Goal: Information Seeking & Learning: Learn about a topic

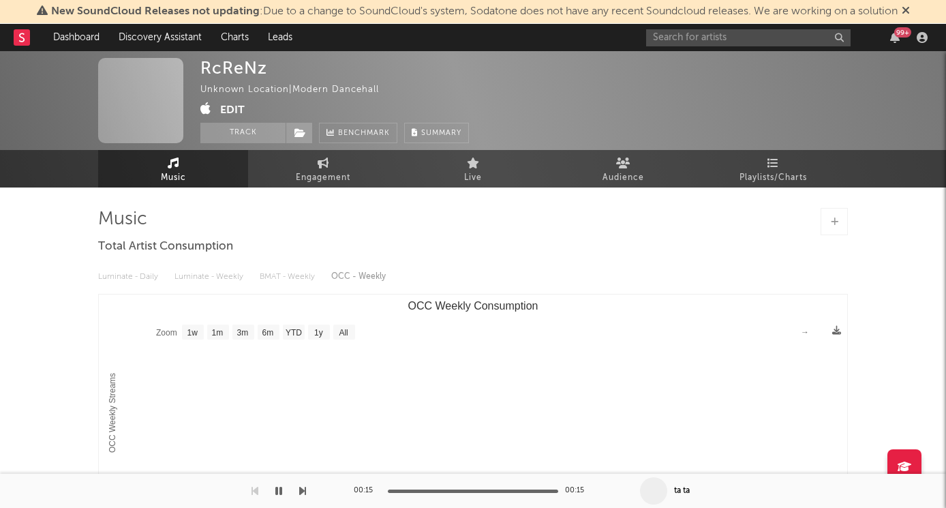
select select "1w"
click at [707, 41] on input "text" at bounding box center [748, 37] width 205 height 17
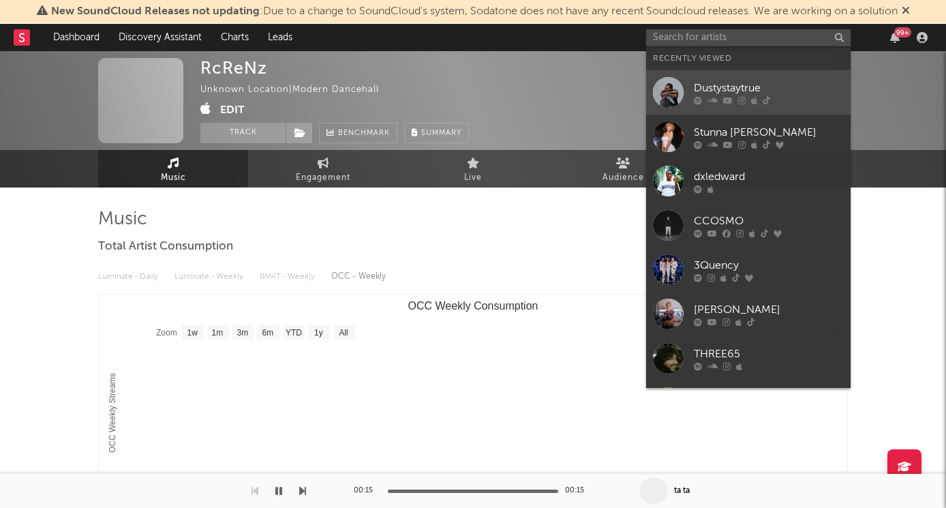
click at [710, 102] on icon at bounding box center [713, 100] width 10 height 8
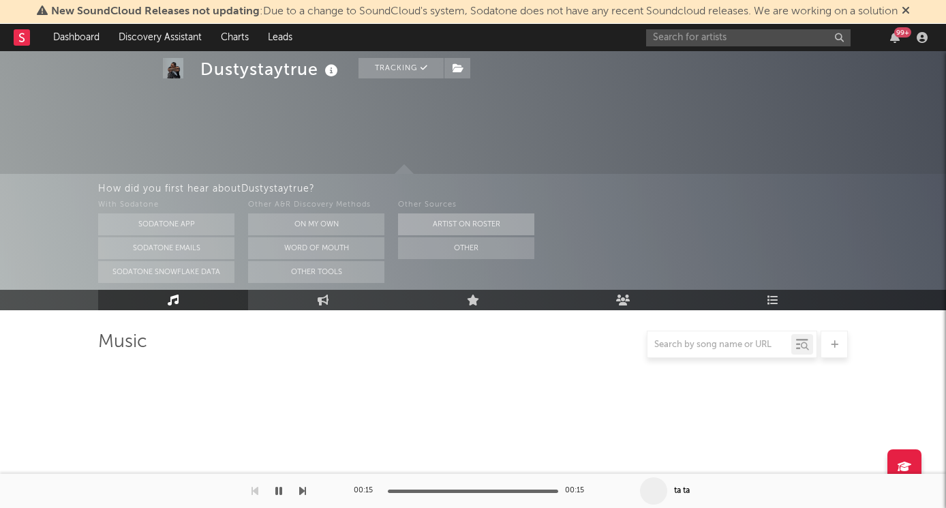
select select "6m"
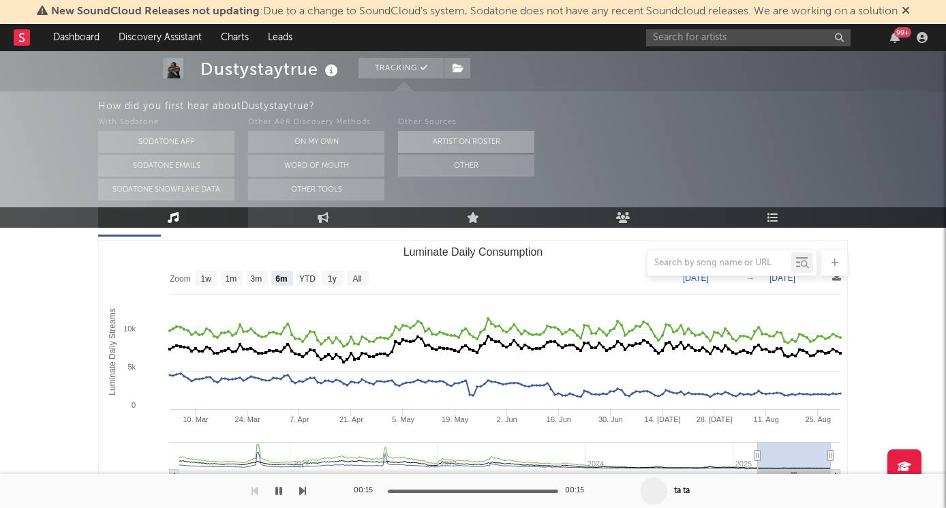
scroll to position [193, 0]
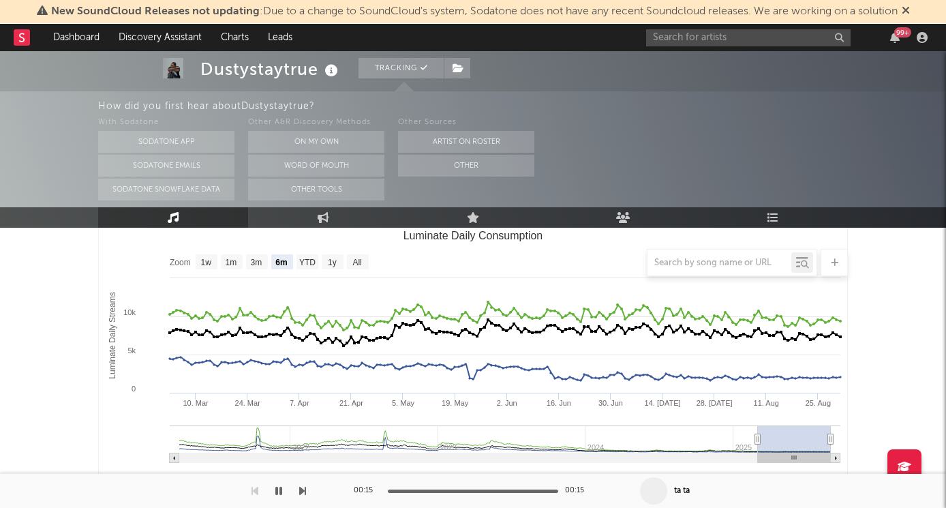
click at [332, 260] on div at bounding box center [473, 262] width 750 height 27
click at [305, 262] on div at bounding box center [473, 262] width 750 height 27
click at [258, 264] on div at bounding box center [473, 262] width 750 height 27
click at [363, 263] on div at bounding box center [473, 262] width 750 height 27
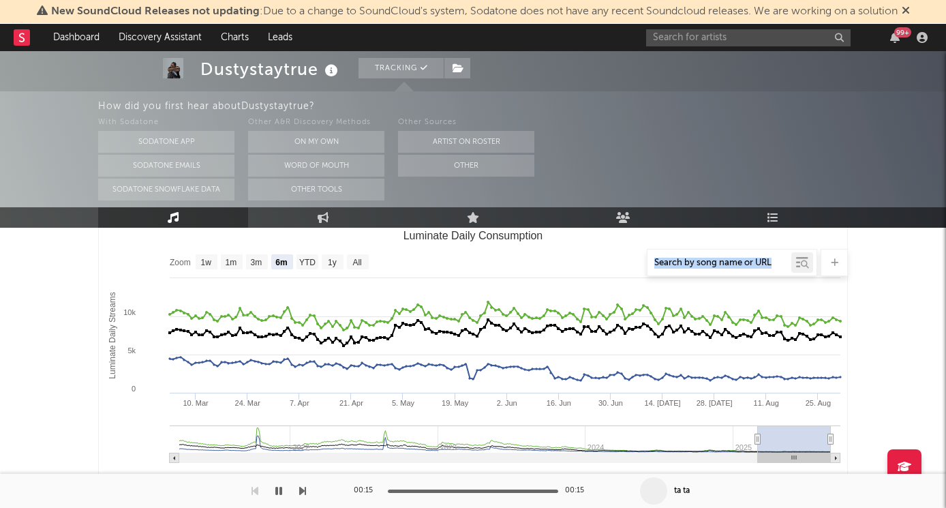
click at [362, 263] on div at bounding box center [473, 262] width 750 height 27
click at [357, 262] on div at bounding box center [473, 262] width 750 height 27
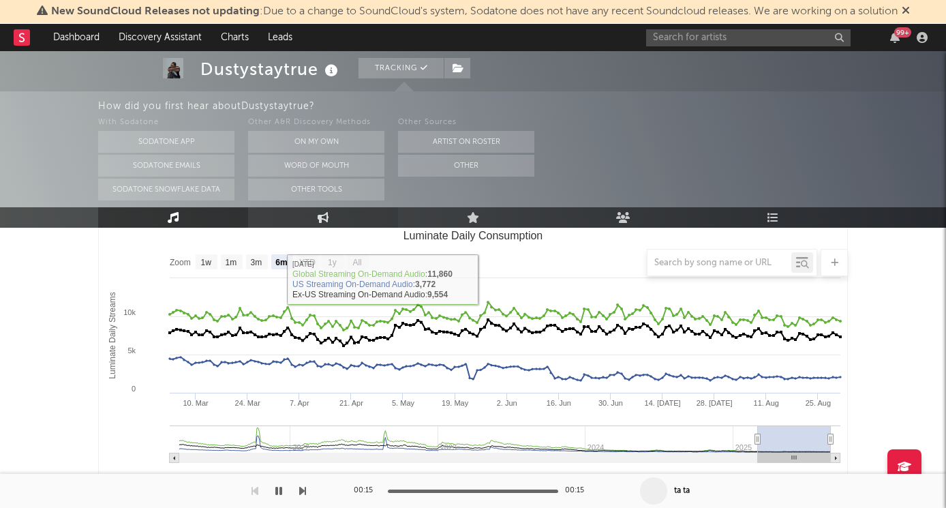
click at [302, 213] on link "Engagement" at bounding box center [323, 217] width 150 height 20
select select "1w"
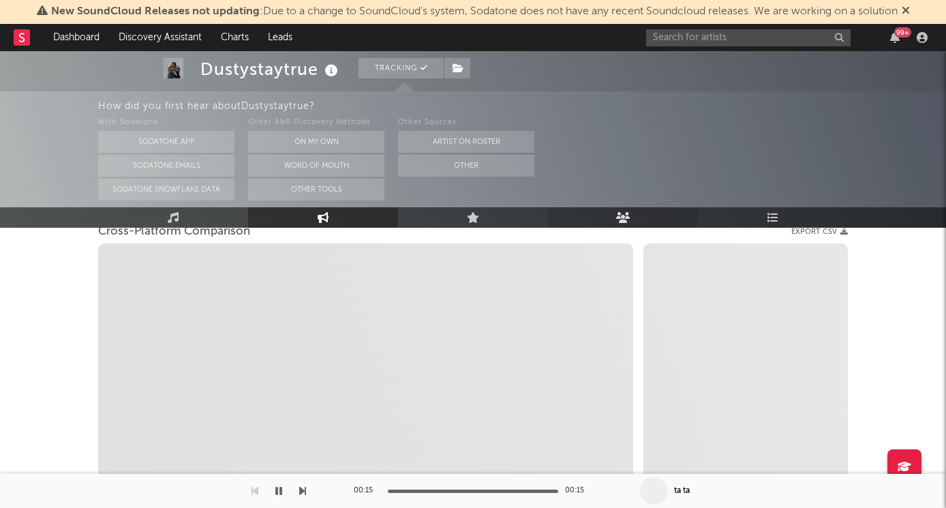
click at [629, 210] on link "Audience" at bounding box center [623, 217] width 150 height 20
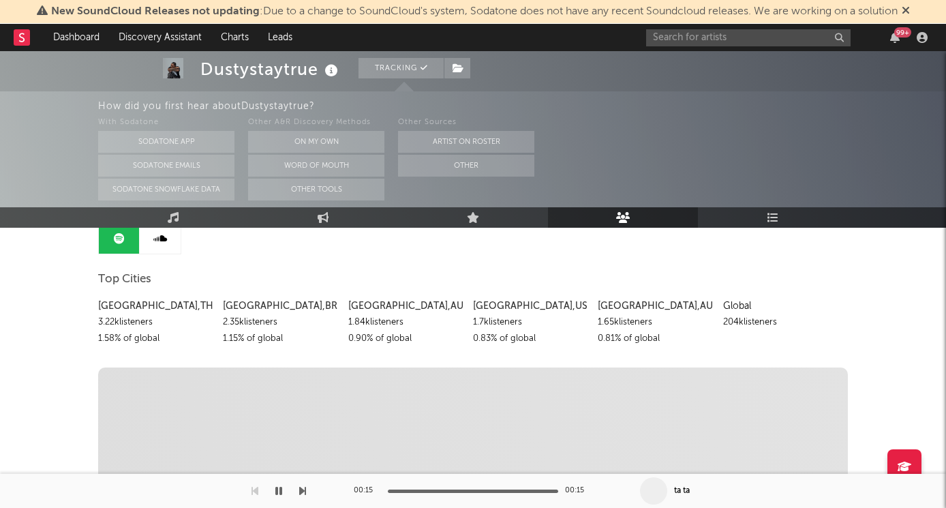
scroll to position [142, 0]
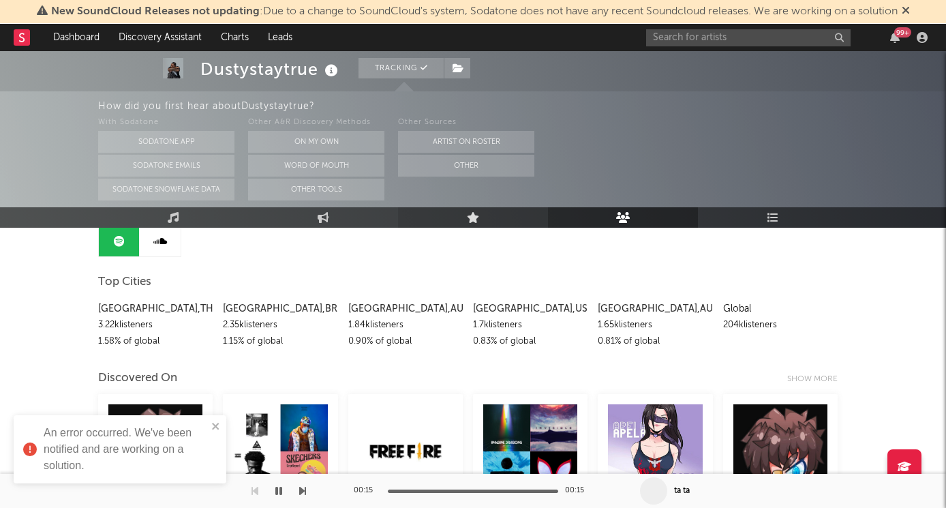
click at [474, 219] on icon at bounding box center [473, 217] width 13 height 11
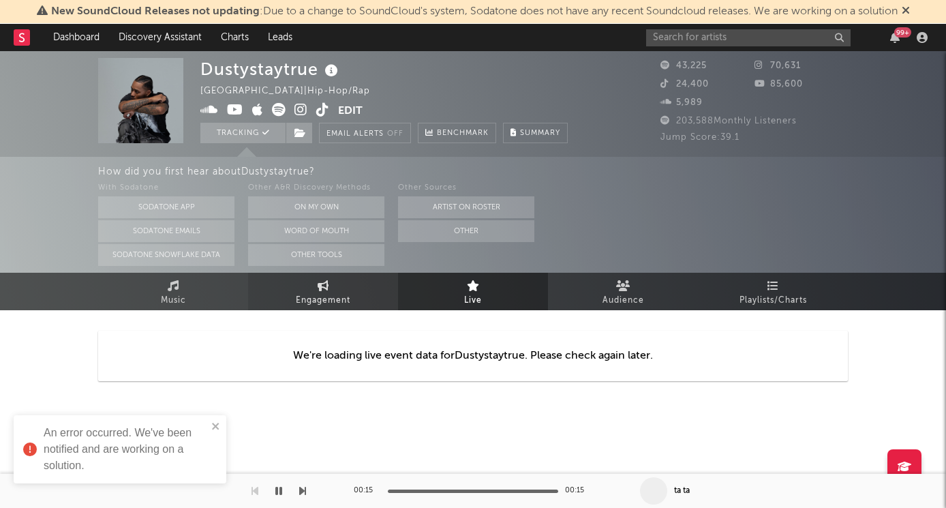
click at [317, 292] on span "Engagement" at bounding box center [323, 300] width 55 height 16
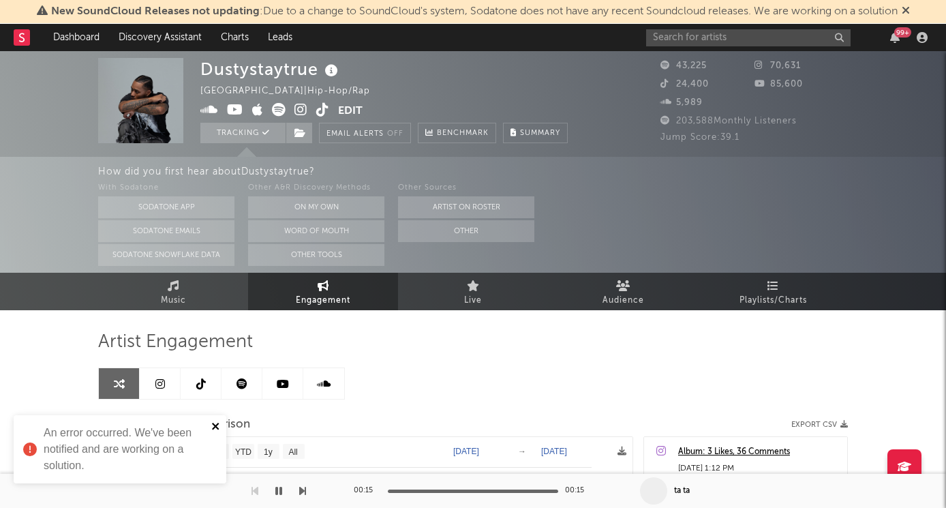
click at [211, 430] on icon "close" at bounding box center [216, 426] width 10 height 11
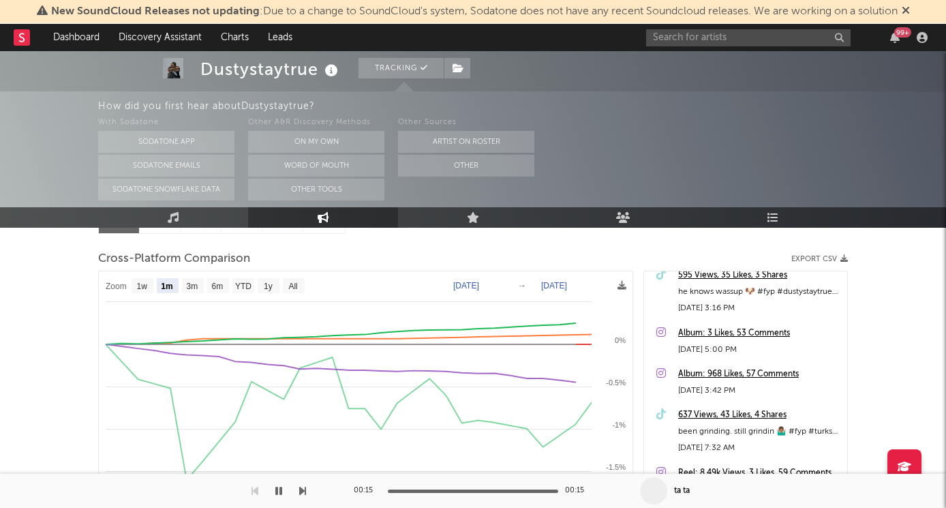
scroll to position [17175, 0]
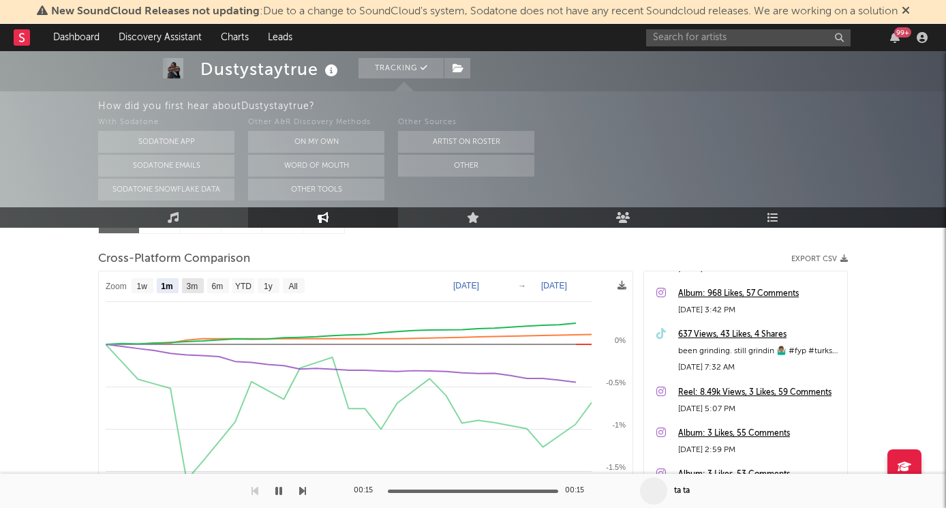
click at [191, 284] on text "3m" at bounding box center [193, 287] width 12 height 10
select select "3m"
type input "[DATE]"
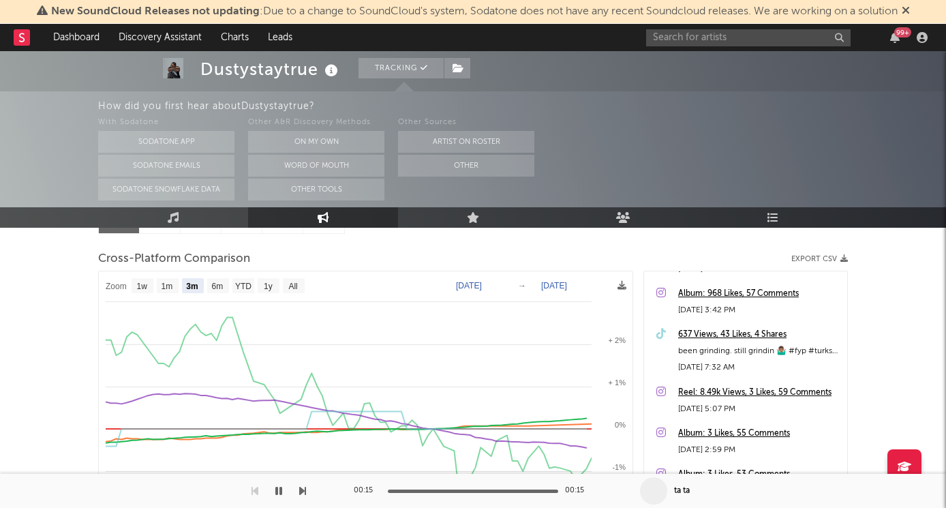
select select "3m"
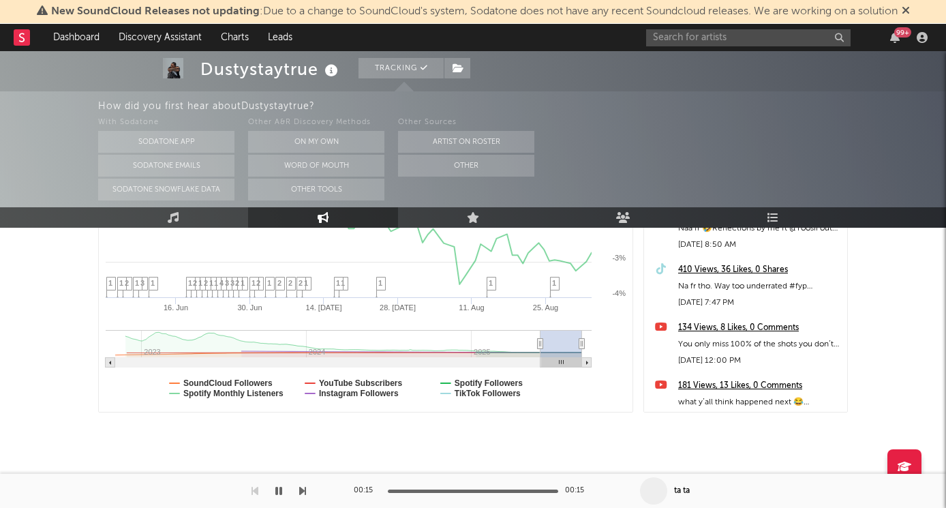
scroll to position [27949, 0]
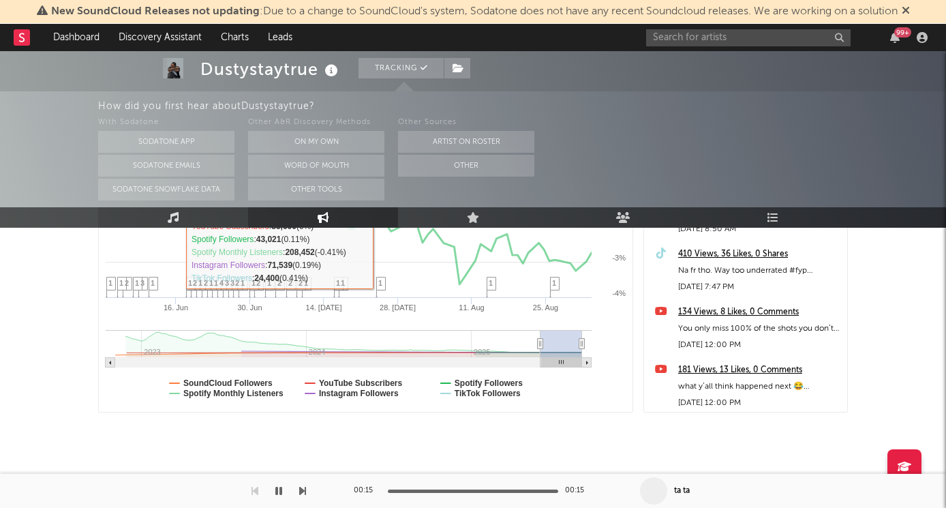
click at [172, 215] on icon at bounding box center [174, 217] width 12 height 11
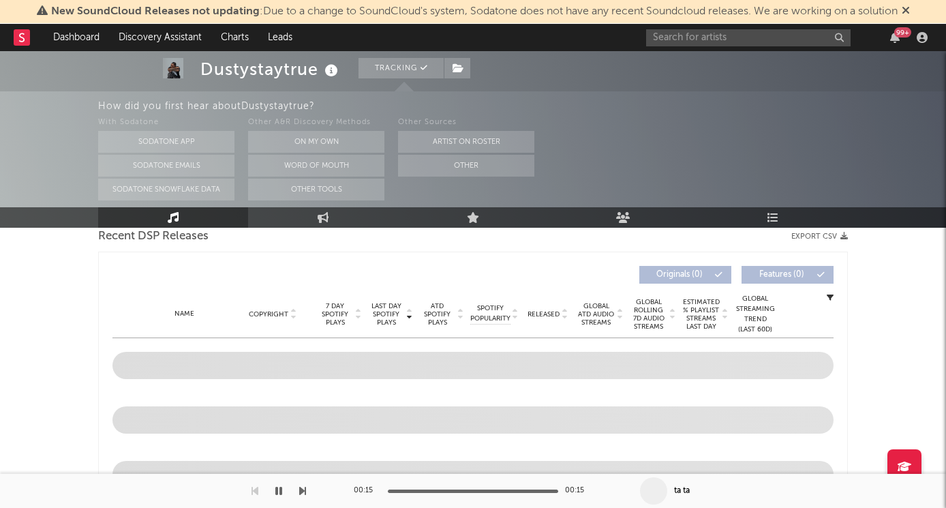
select select "6m"
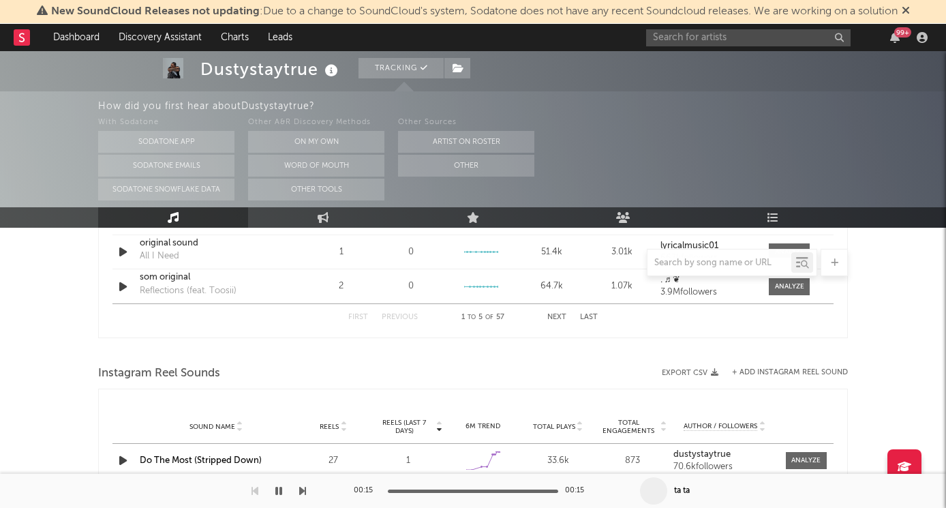
scroll to position [1143, 0]
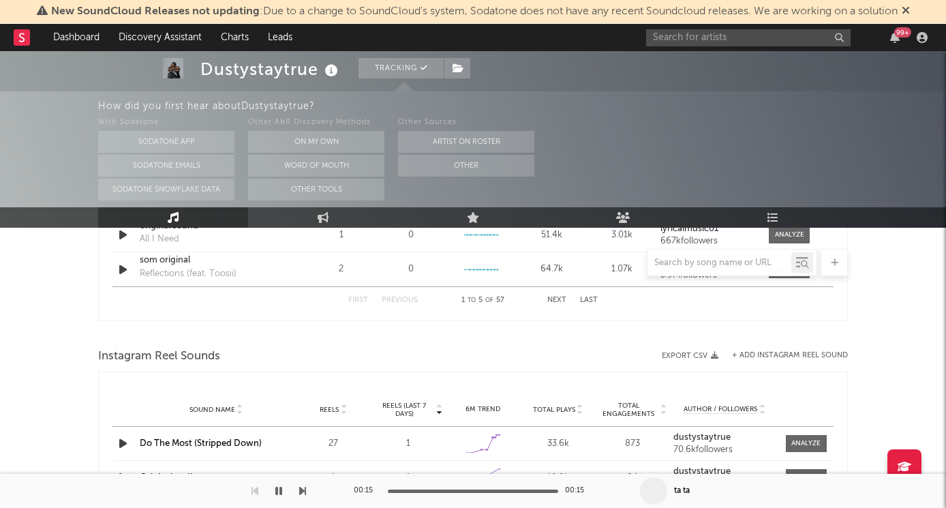
click at [121, 442] on icon "button" at bounding box center [123, 443] width 14 height 17
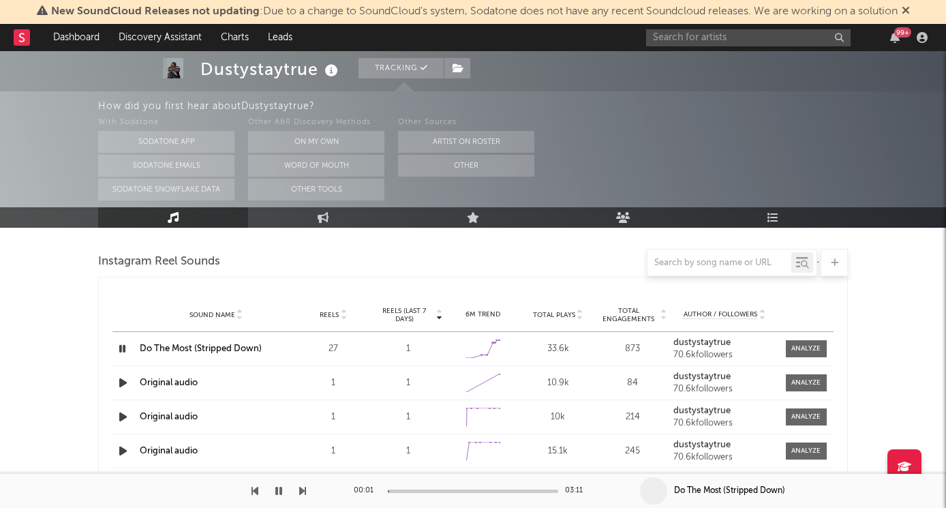
scroll to position [1243, 0]
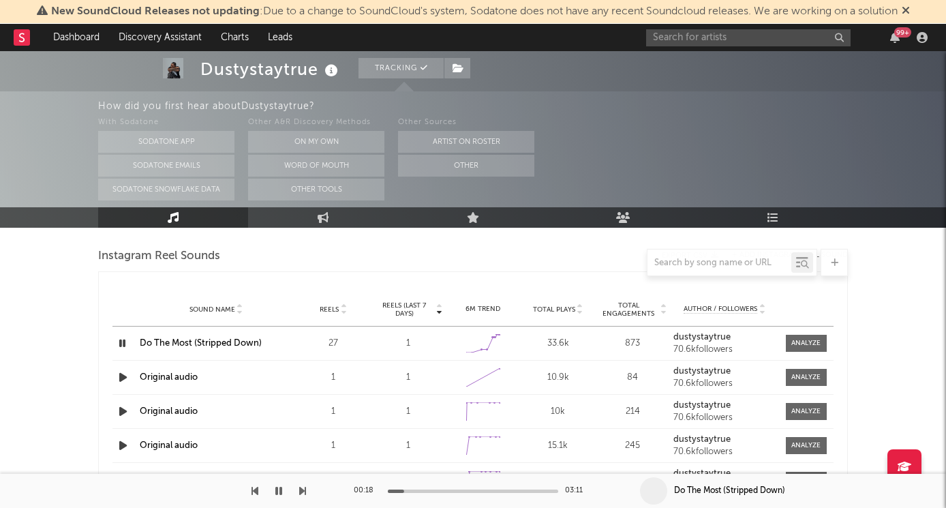
click at [123, 343] on icon "button" at bounding box center [122, 343] width 13 height 17
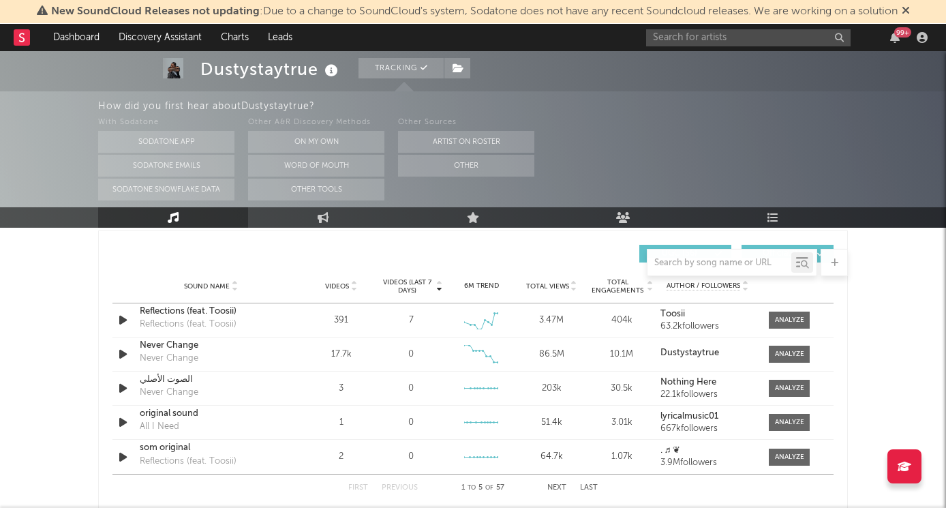
scroll to position [959, 0]
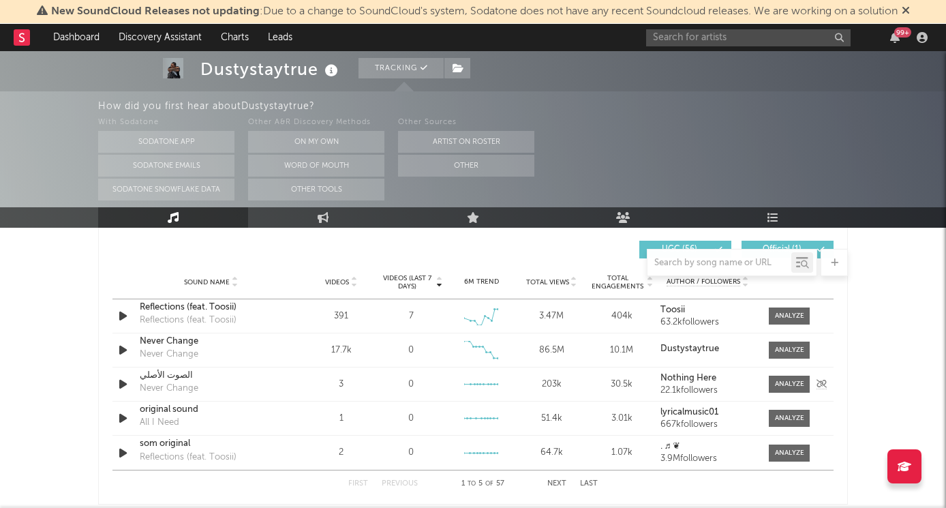
click at [122, 378] on icon "button" at bounding box center [123, 384] width 14 height 17
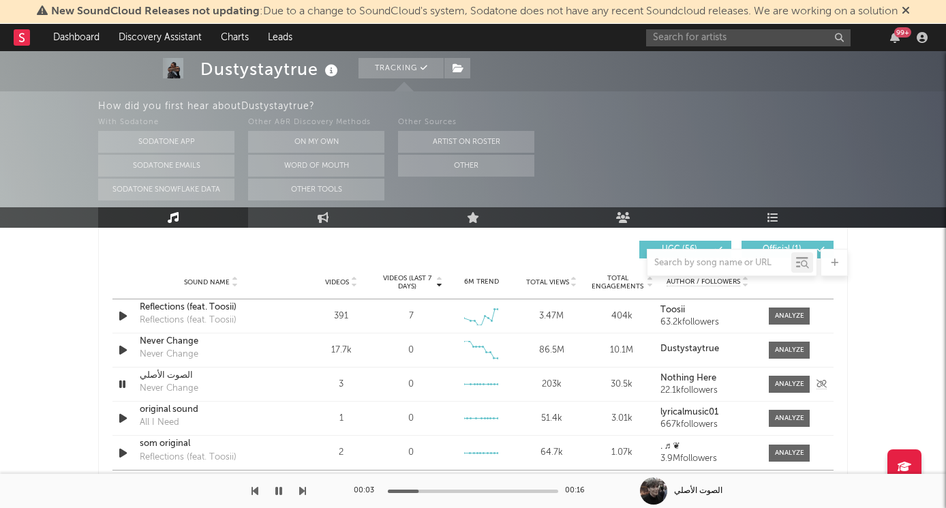
click at [123, 381] on icon "button" at bounding box center [122, 384] width 13 height 17
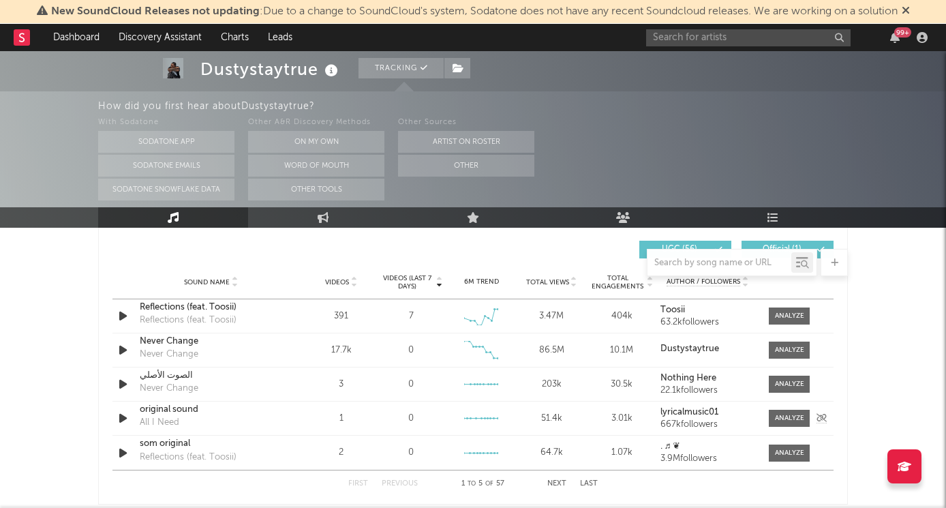
click at [123, 418] on icon "button" at bounding box center [123, 418] width 14 height 17
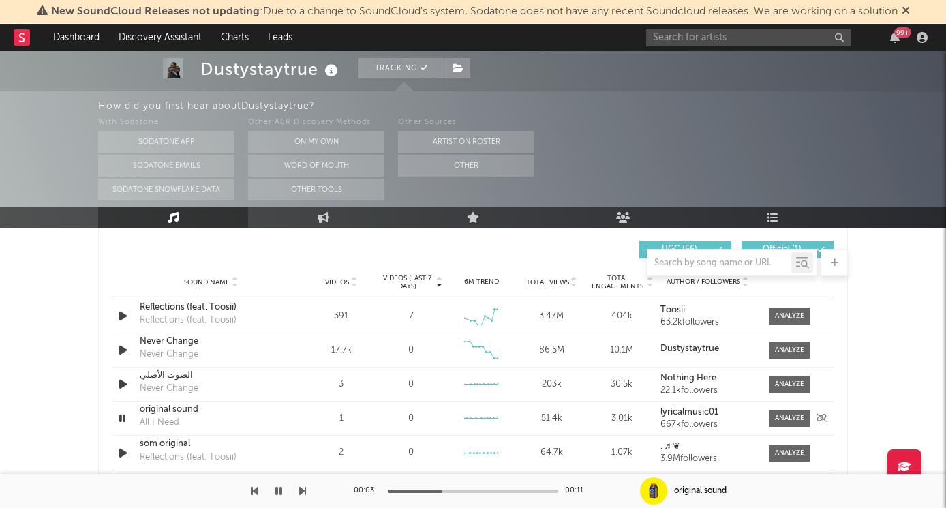
click at [125, 414] on icon "button" at bounding box center [122, 418] width 13 height 17
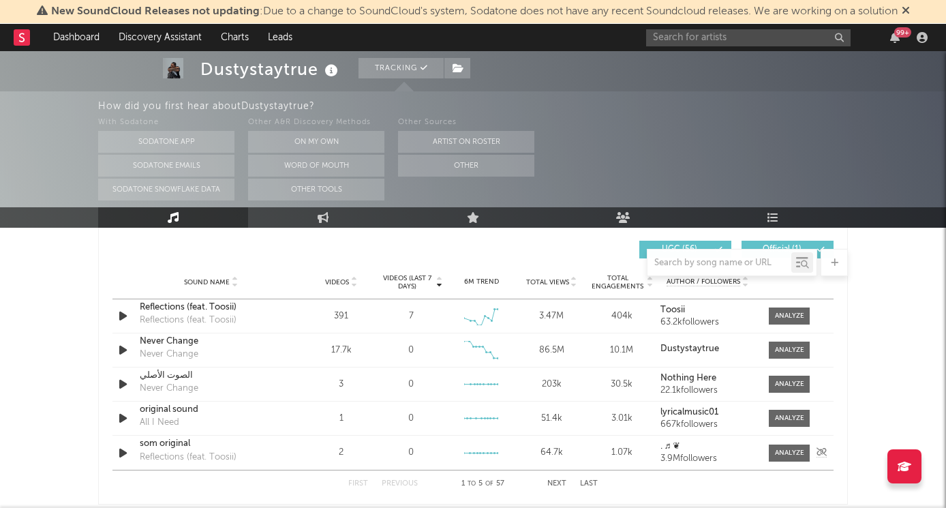
click at [120, 449] on icon "button" at bounding box center [123, 452] width 14 height 17
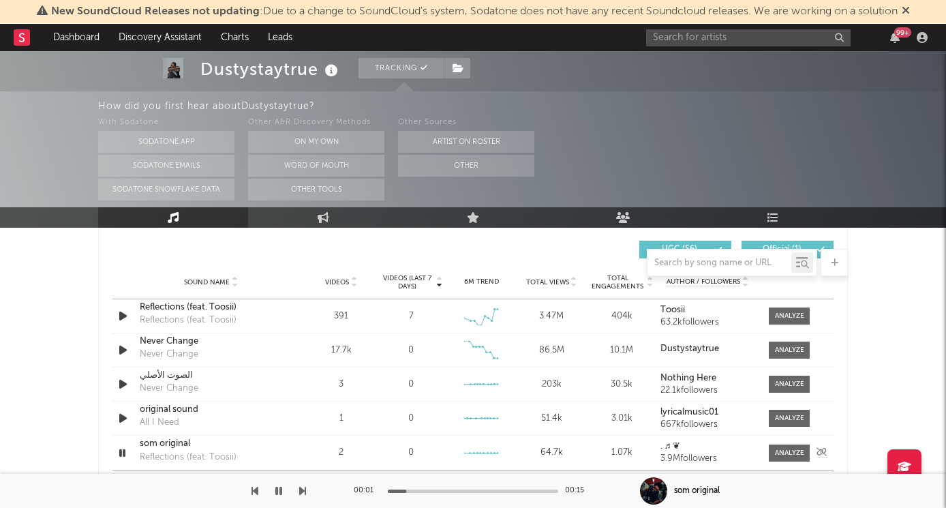
click at [123, 449] on icon "button" at bounding box center [122, 452] width 13 height 17
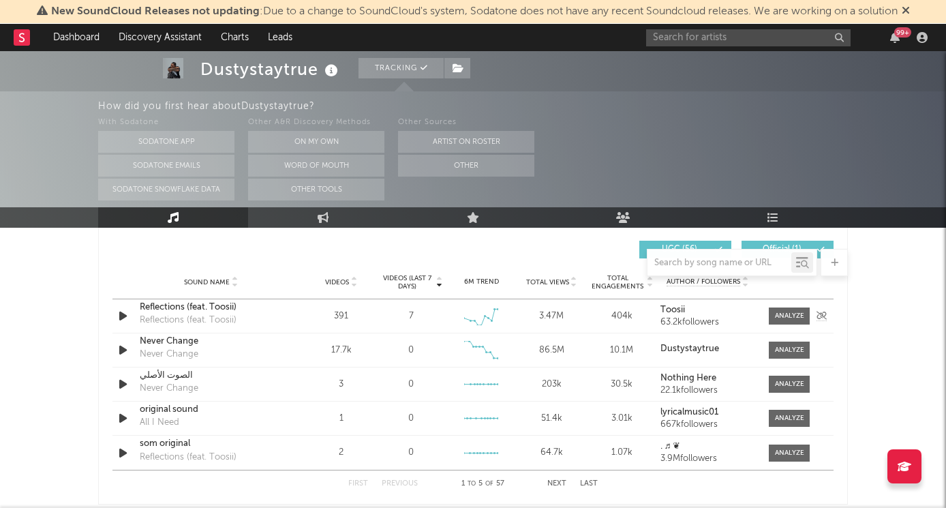
click at [119, 311] on icon "button" at bounding box center [123, 315] width 14 height 17
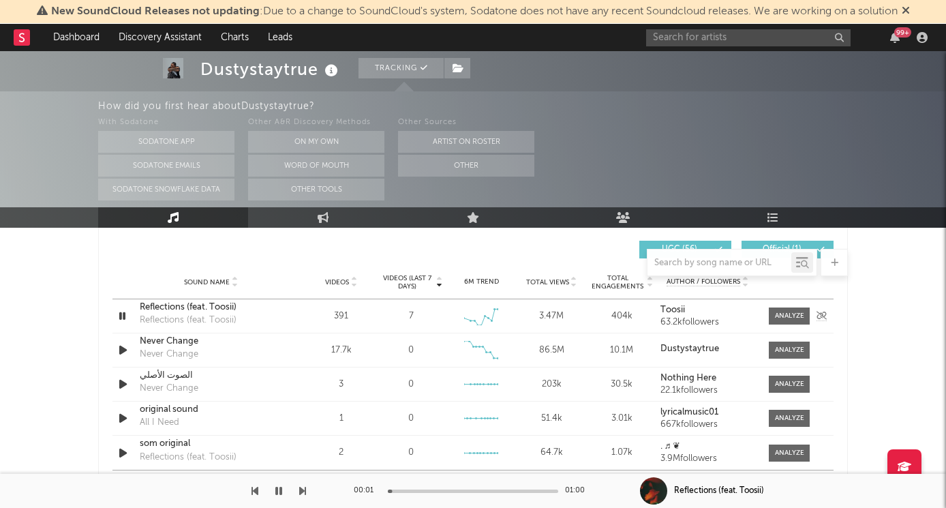
click at [119, 311] on icon "button" at bounding box center [122, 315] width 13 height 17
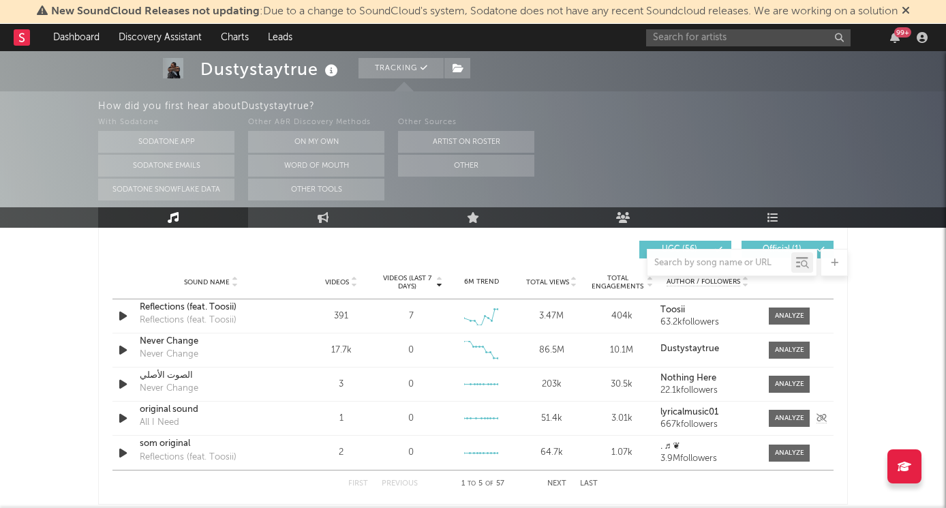
click at [124, 416] on icon "button" at bounding box center [123, 418] width 14 height 17
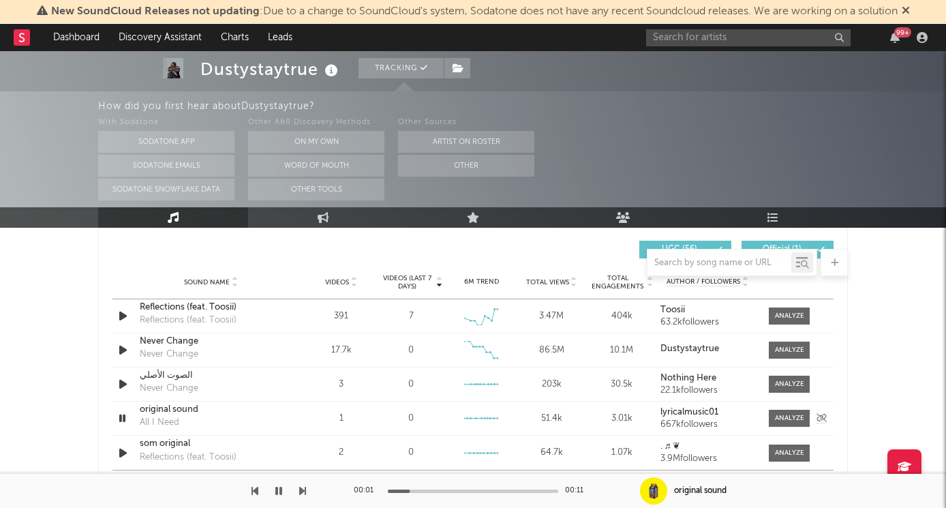
click at [124, 416] on icon "button" at bounding box center [122, 418] width 13 height 17
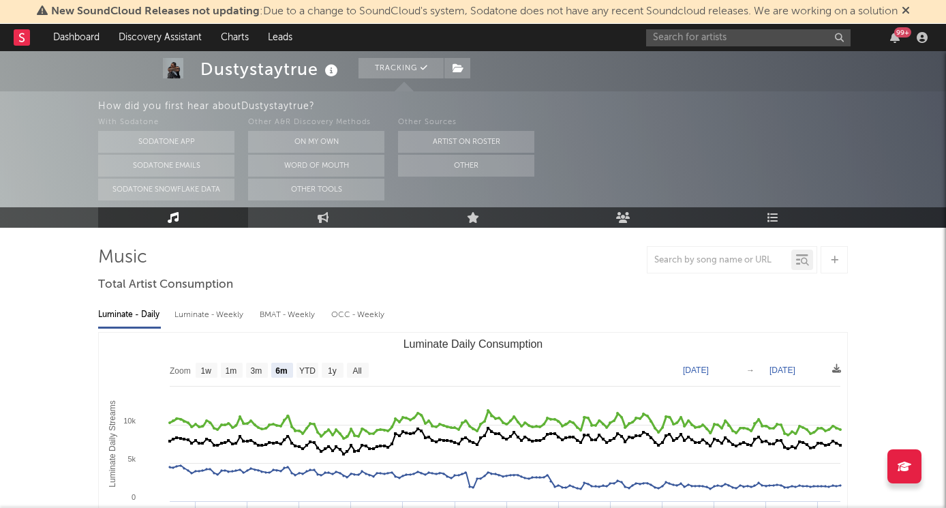
scroll to position [65, 0]
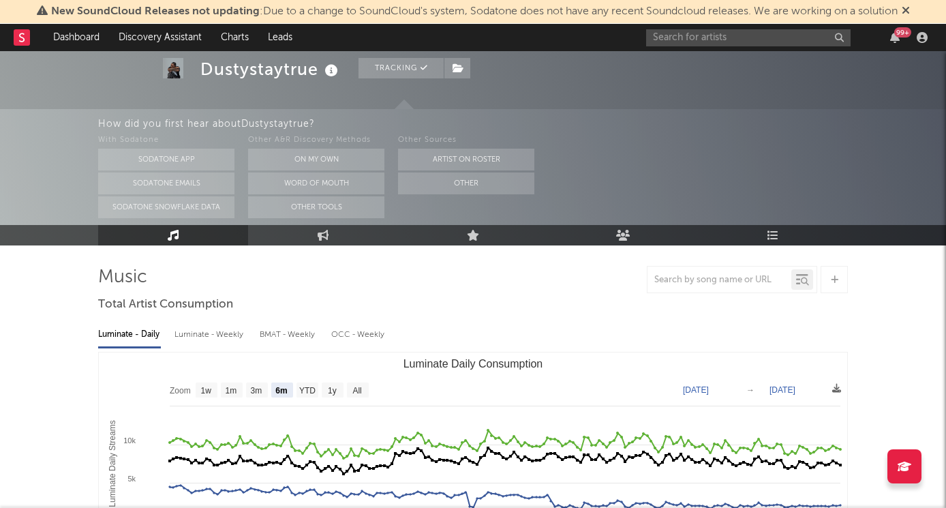
click at [211, 336] on div "Luminate - Weekly" at bounding box center [211, 334] width 72 height 23
select select "6m"
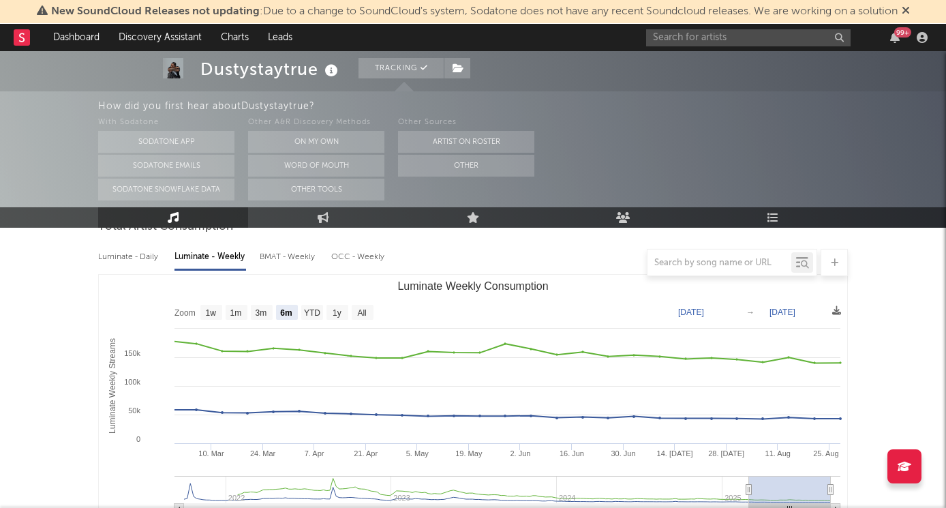
scroll to position [150, 0]
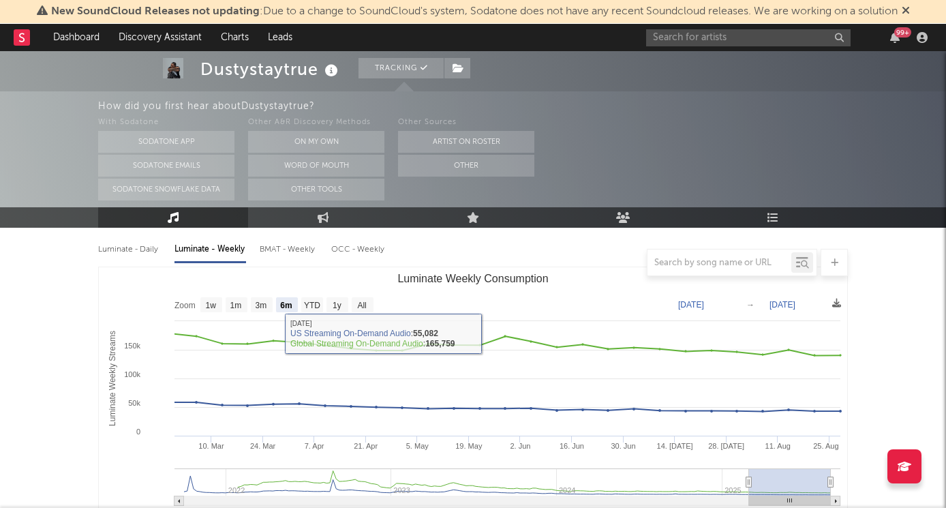
click at [275, 247] on div "BMAT - Weekly" at bounding box center [289, 249] width 58 height 23
select select "1w"
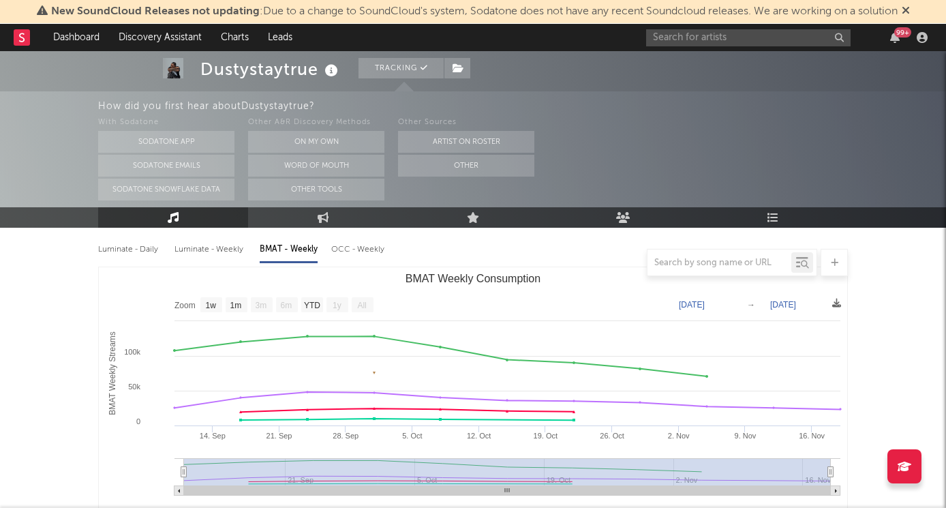
click at [350, 249] on div at bounding box center [473, 262] width 750 height 27
click at [344, 246] on div "OCC - Weekly" at bounding box center [358, 249] width 55 height 23
select select "6m"
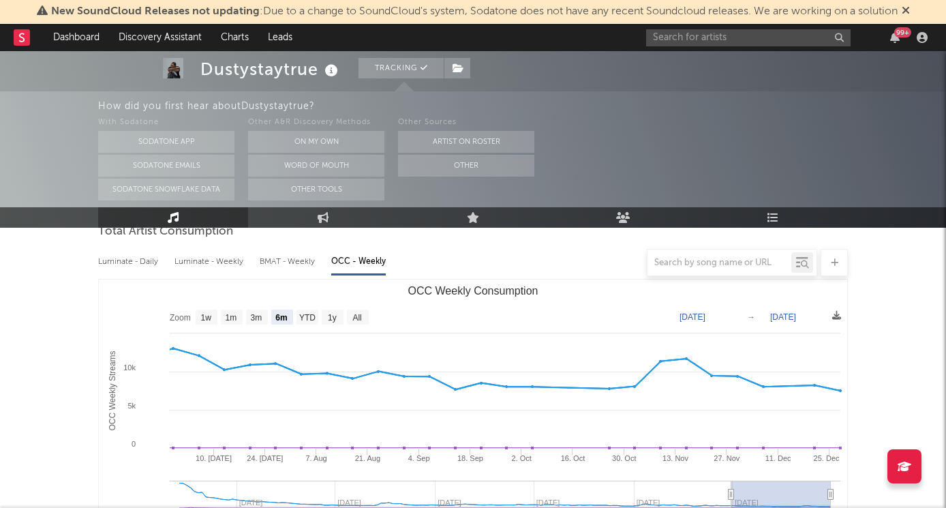
scroll to position [128, 0]
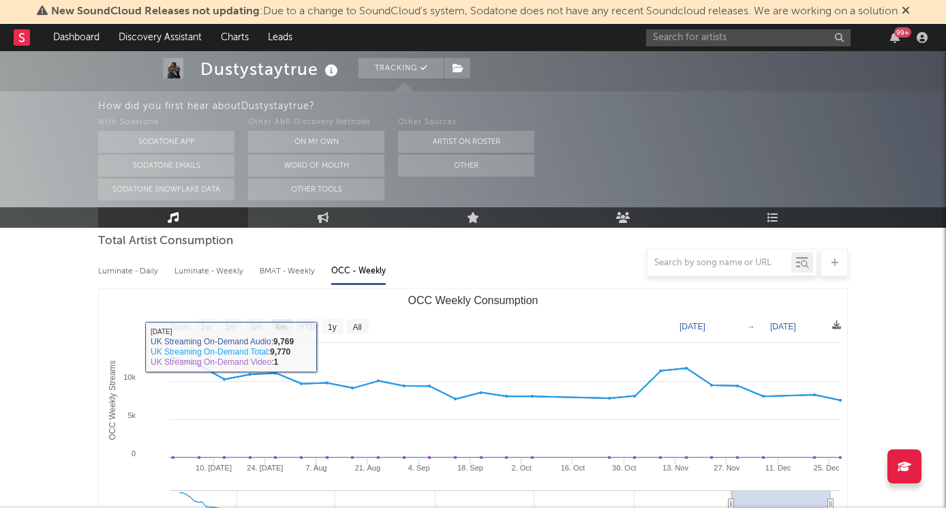
click at [295, 274] on div at bounding box center [473, 262] width 750 height 27
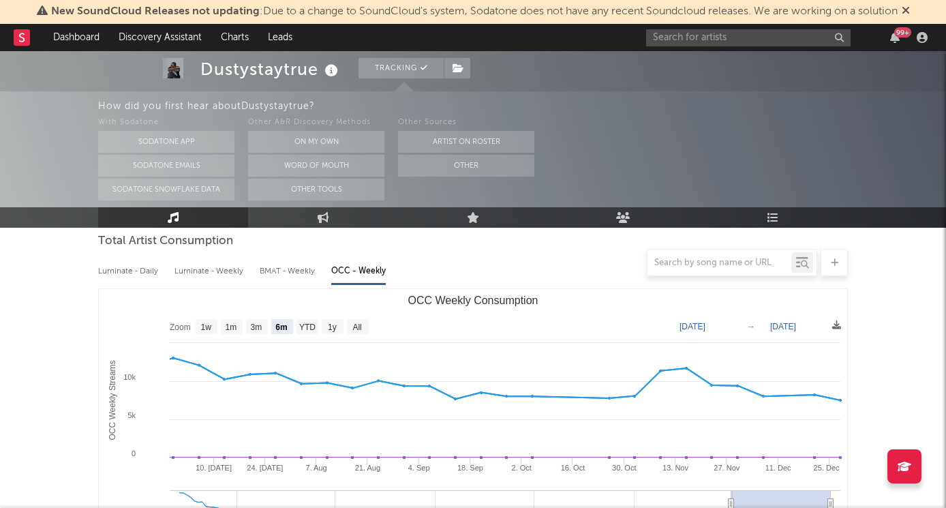
click at [291, 271] on div at bounding box center [473, 262] width 750 height 27
click at [206, 276] on div "Luminate - Weekly" at bounding box center [211, 271] width 72 height 23
select select "6m"
